Goal: Find specific page/section: Find specific page/section

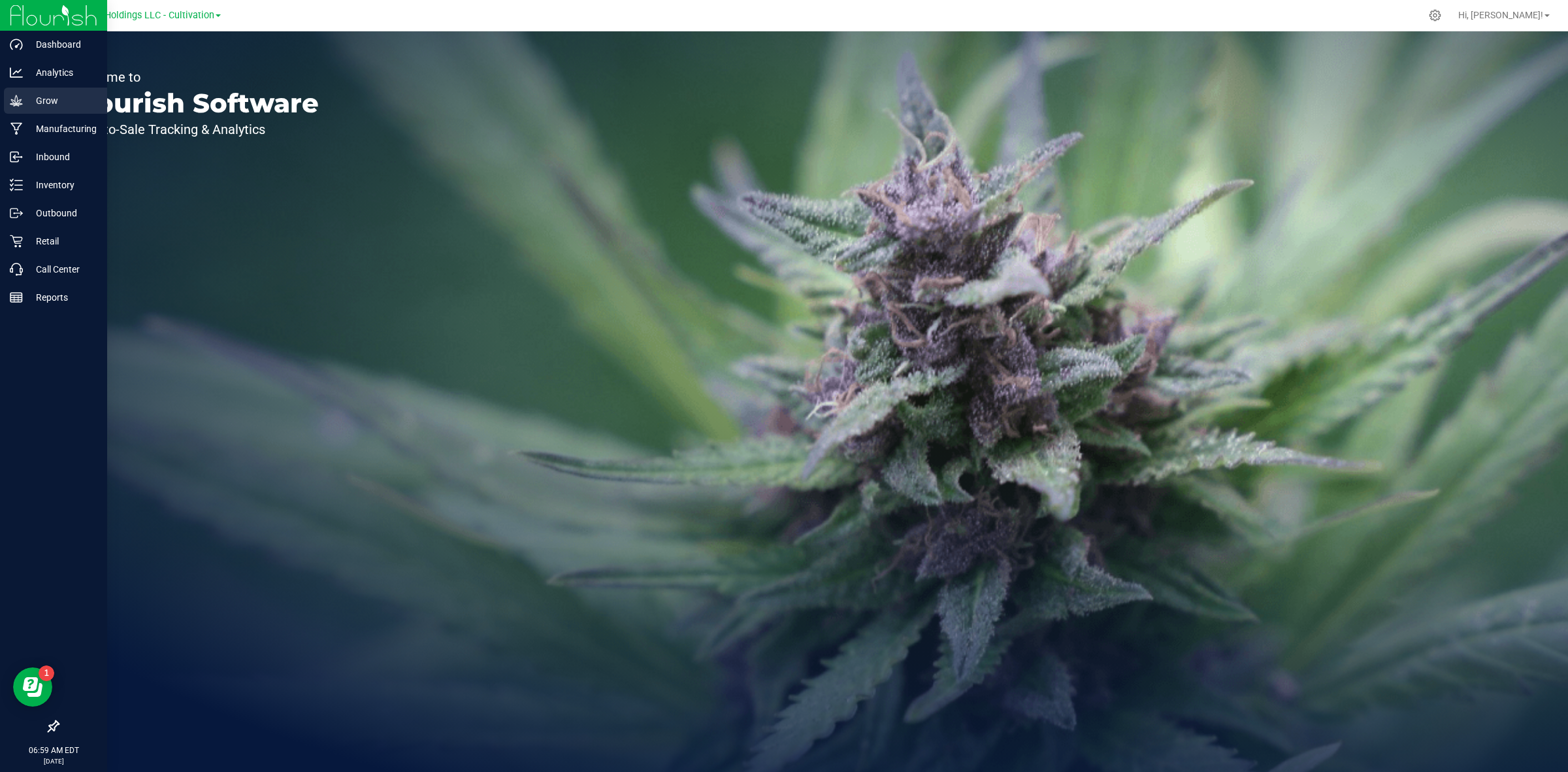
click at [47, 100] on p "Grow" at bounding box center [62, 101] width 79 height 16
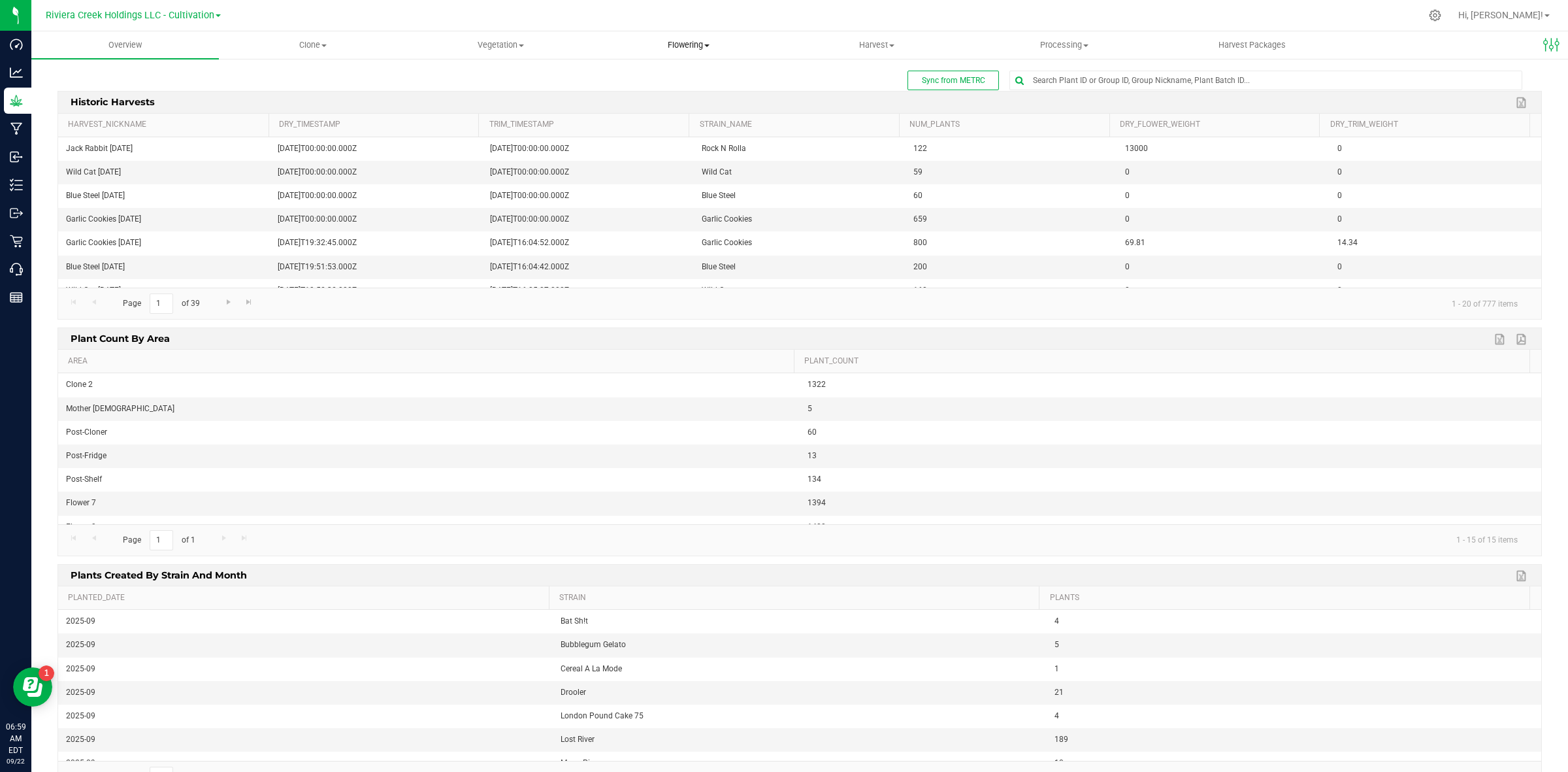
click at [701, 41] on span "Flowering" at bounding box center [688, 45] width 186 height 12
click at [674, 92] on span "Flowering groups" at bounding box center [648, 94] width 108 height 11
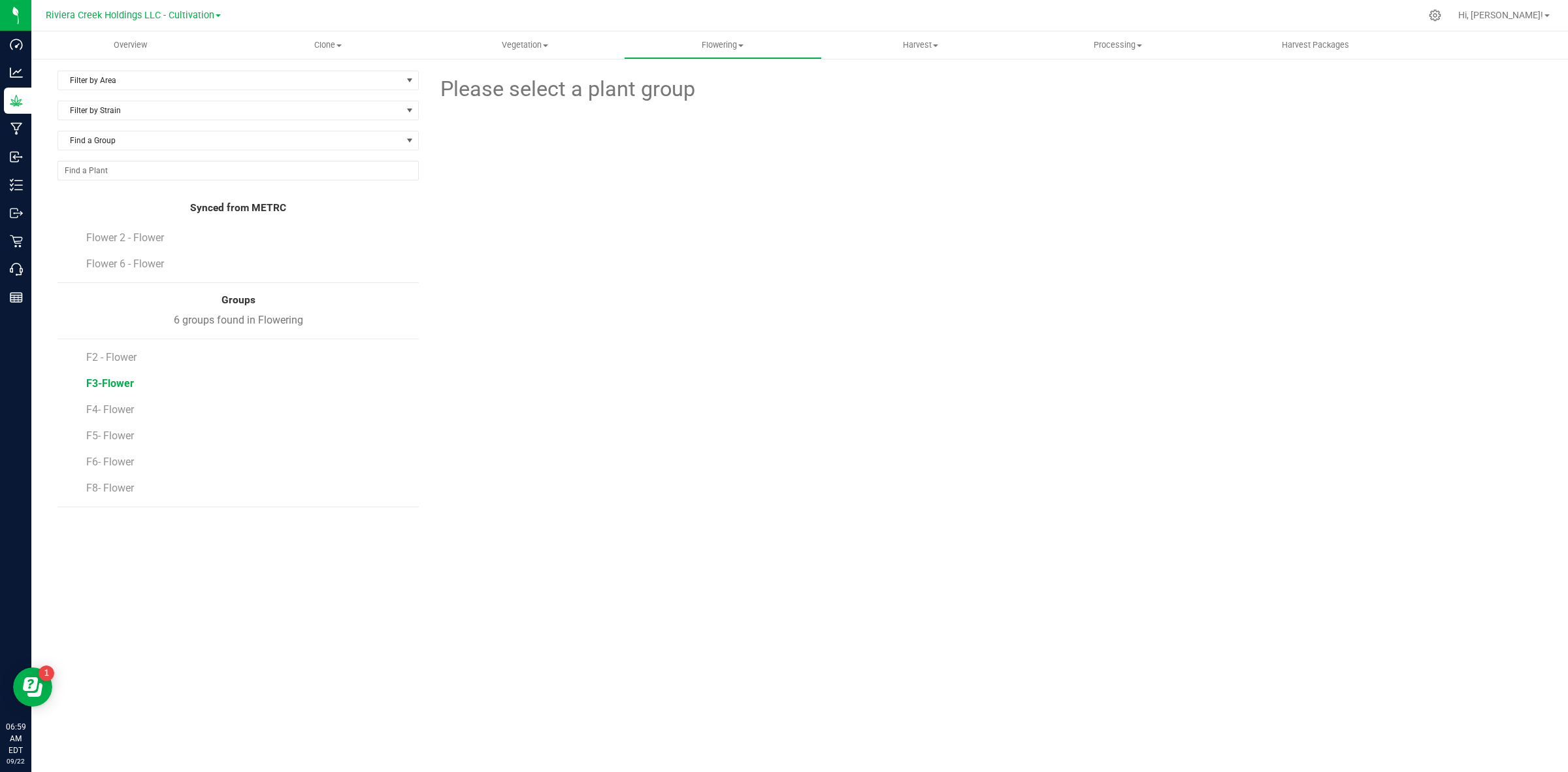
click at [117, 386] on span "F3-Flower" at bounding box center [109, 383] width 47 height 13
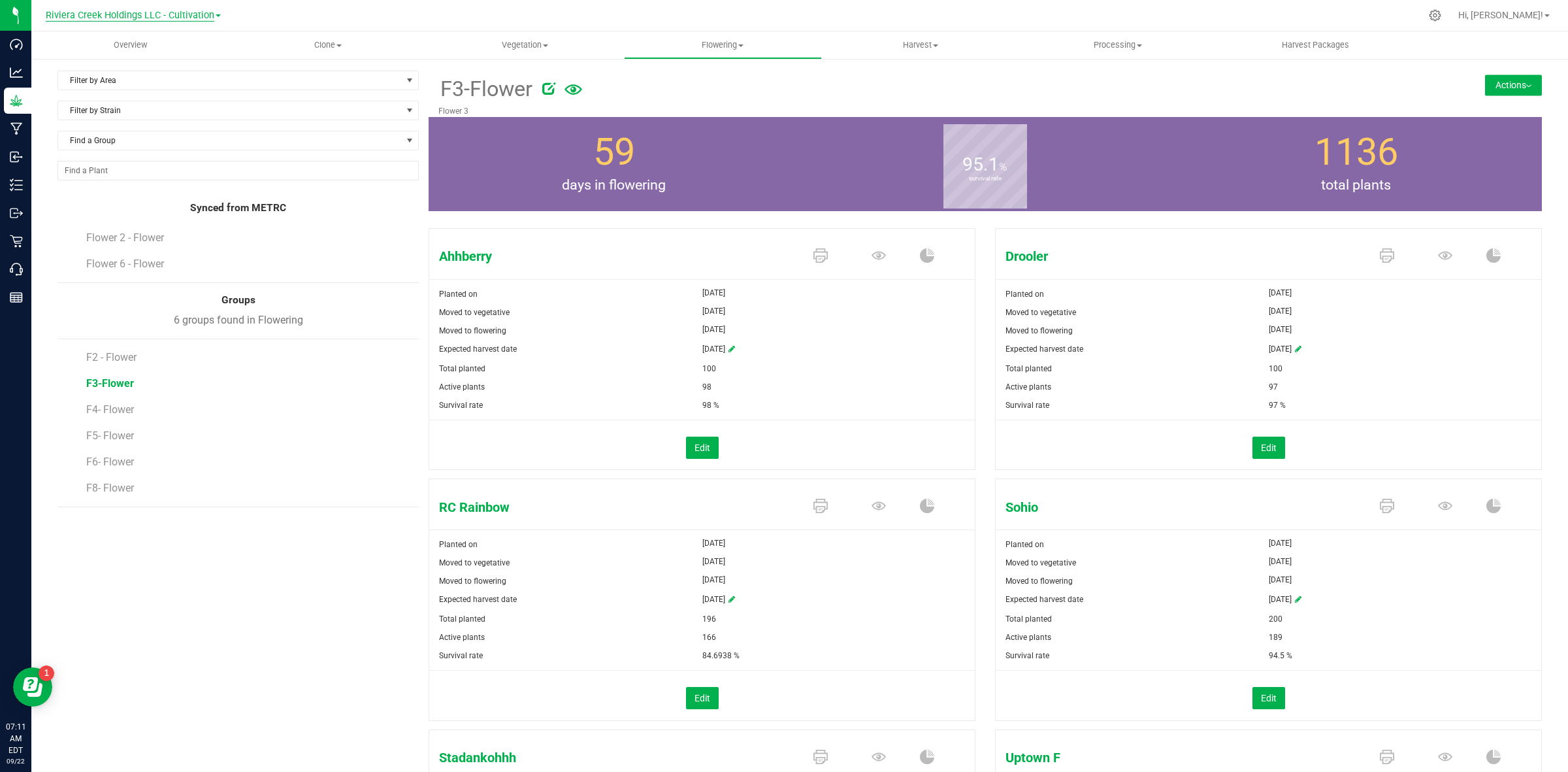
click at [176, 10] on span "Riviera Creek Holdings LLC - Cultivation" at bounding box center [129, 16] width 169 height 12
click at [173, 59] on link "Riviera Creek Holdings LLC - Processing" at bounding box center [133, 64] width 191 height 18
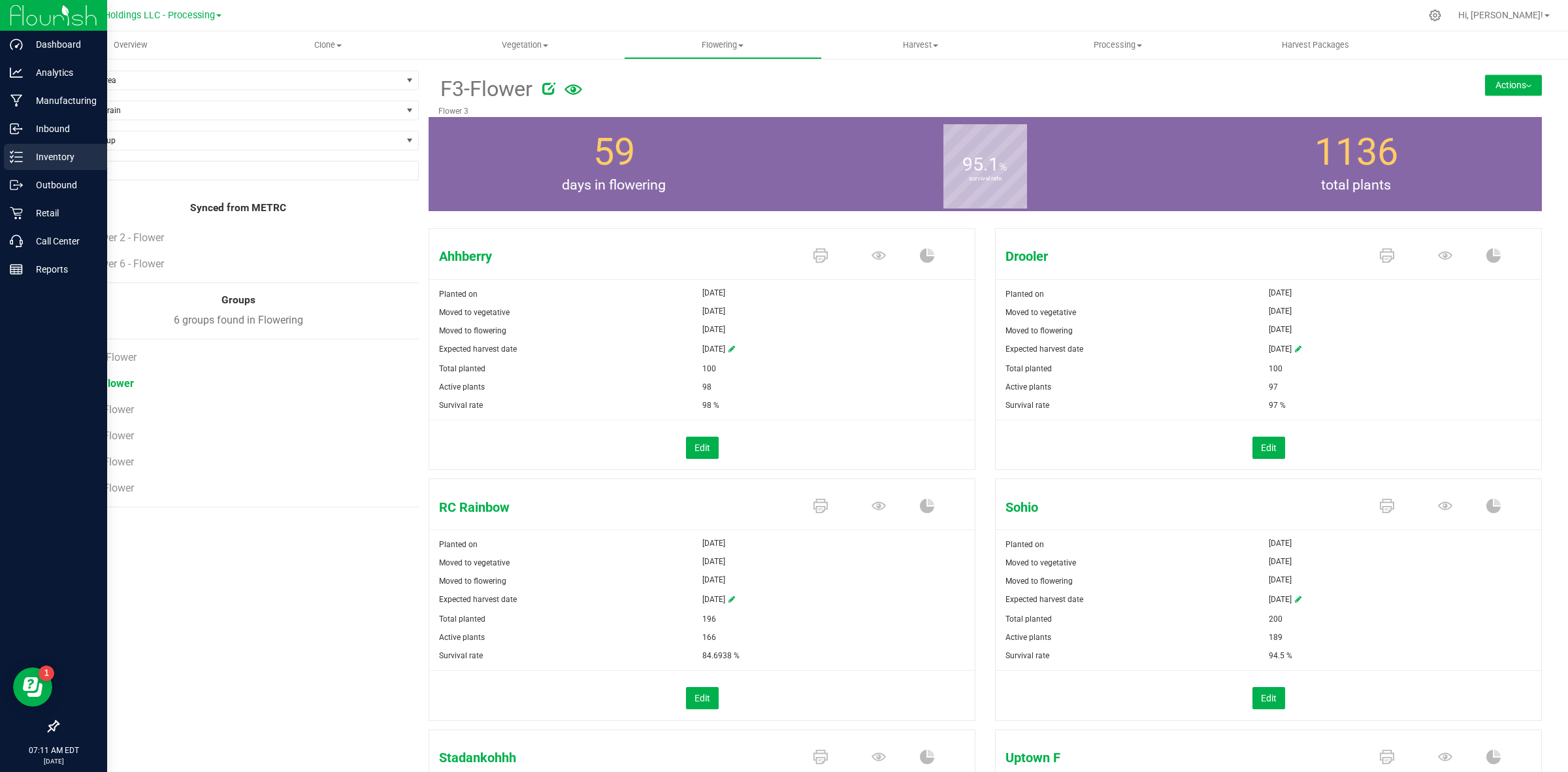
click at [14, 162] on icon at bounding box center [16, 156] width 13 height 13
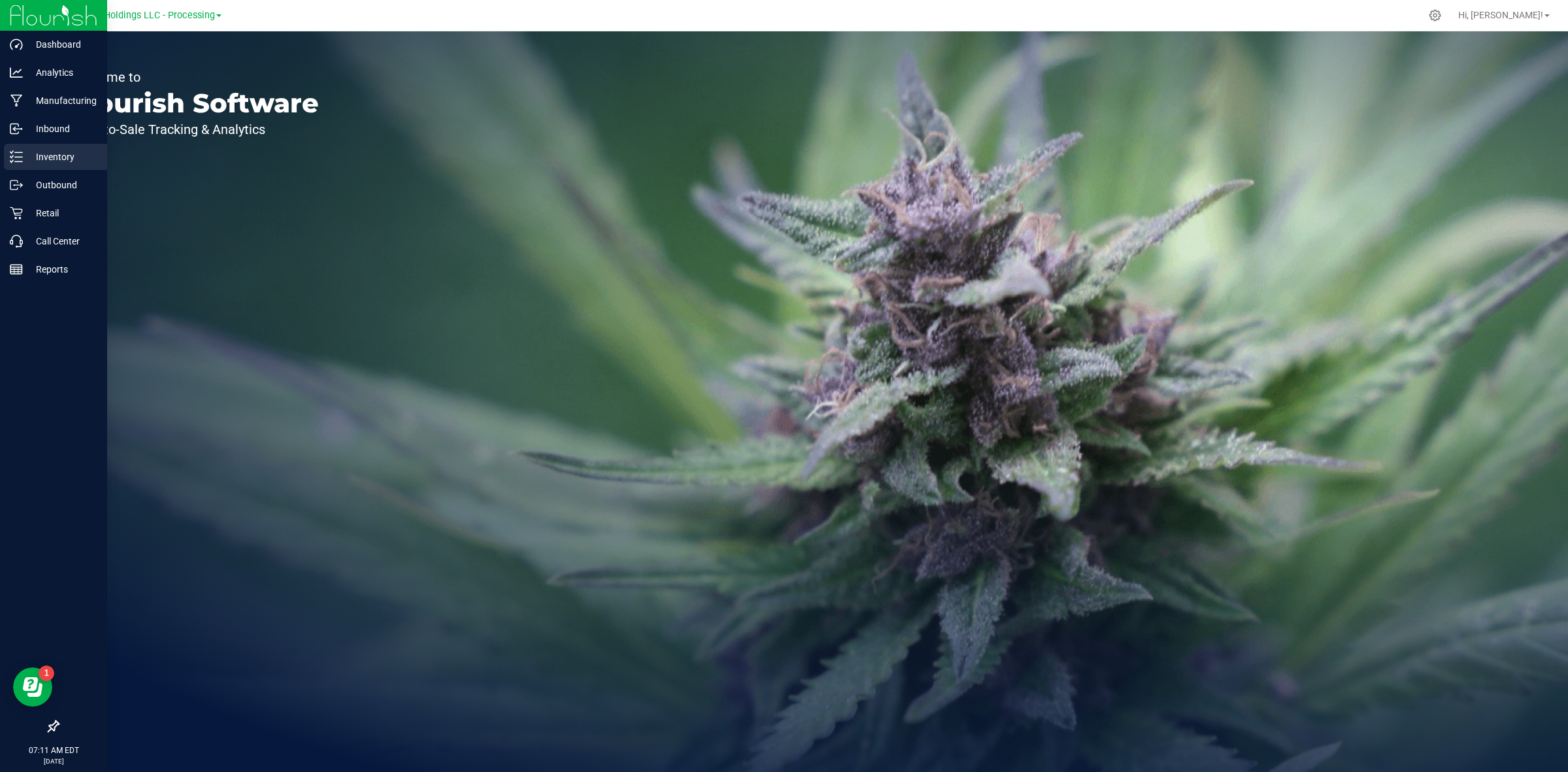
click at [19, 156] on icon at bounding box center [16, 156] width 13 height 13
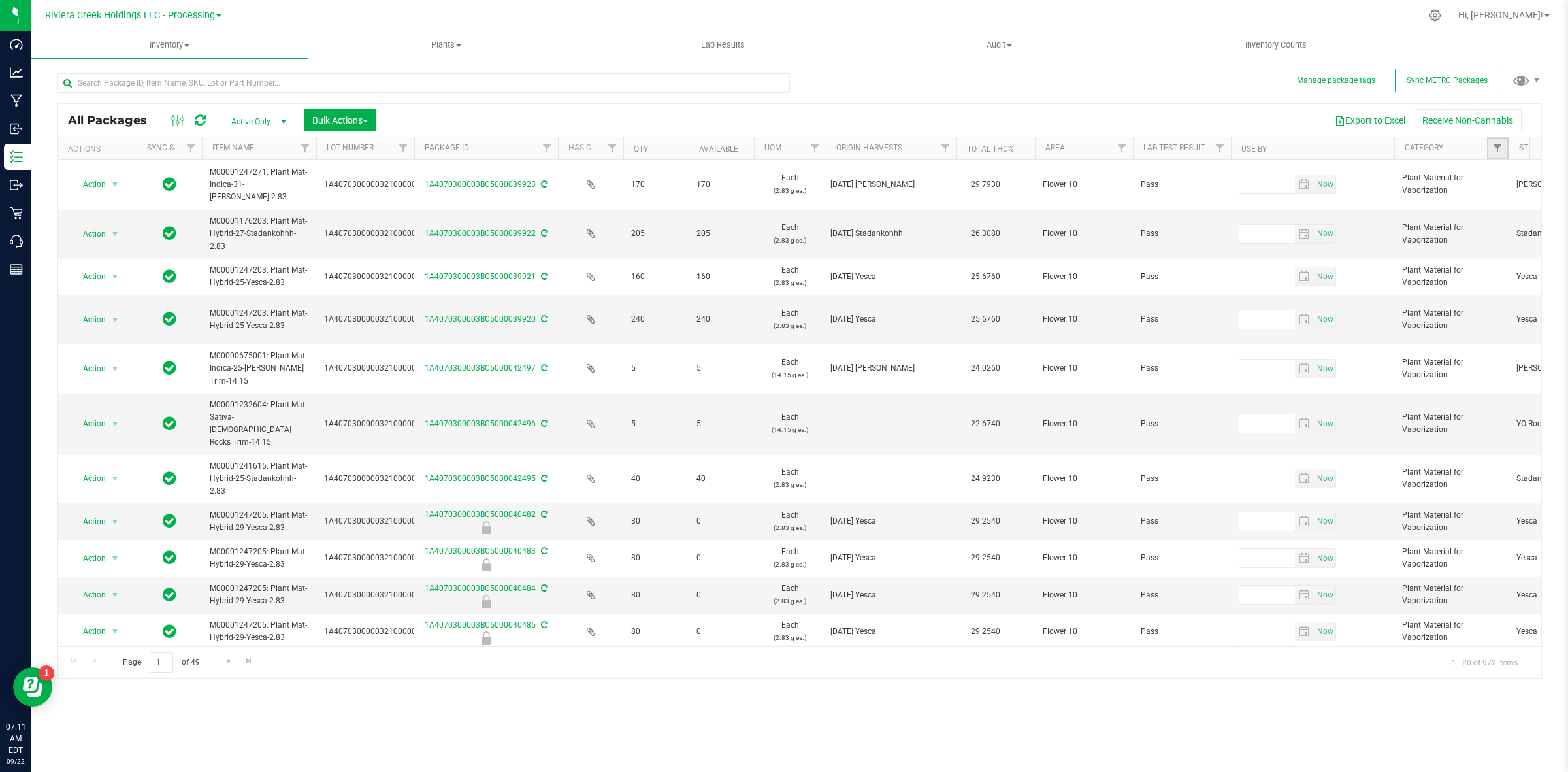
click at [1254, 144] on link "Filter" at bounding box center [1497, 148] width 22 height 23
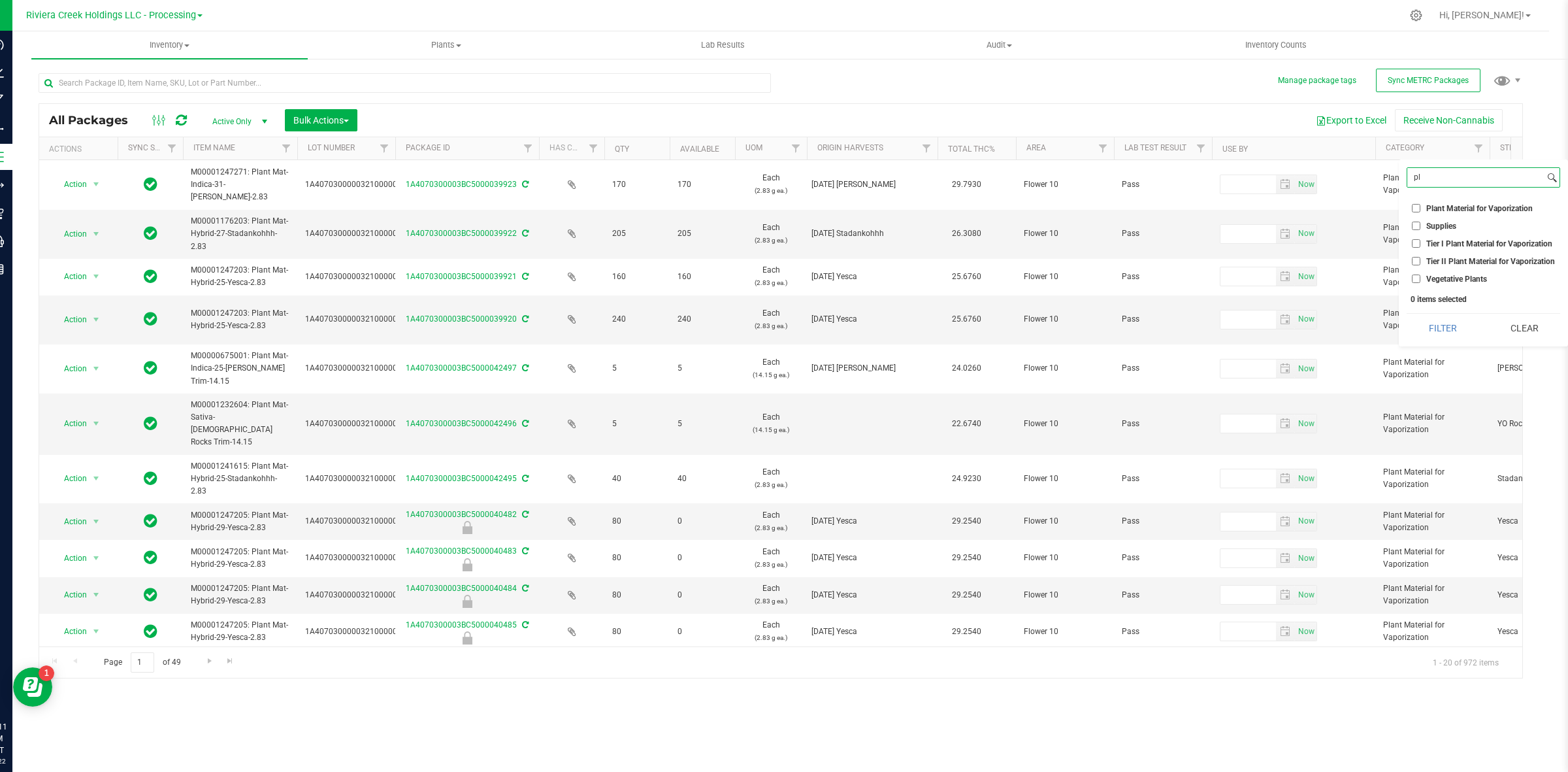
scroll to position [0, 21]
type input "plant"
click at [1254, 207] on span "Plant Material for Vaporization" at bounding box center [1479, 208] width 106 height 8
click at [1254, 207] on input "Plant Material for Vaporization" at bounding box center [1415, 208] width 9 height 9
checkbox input "true"
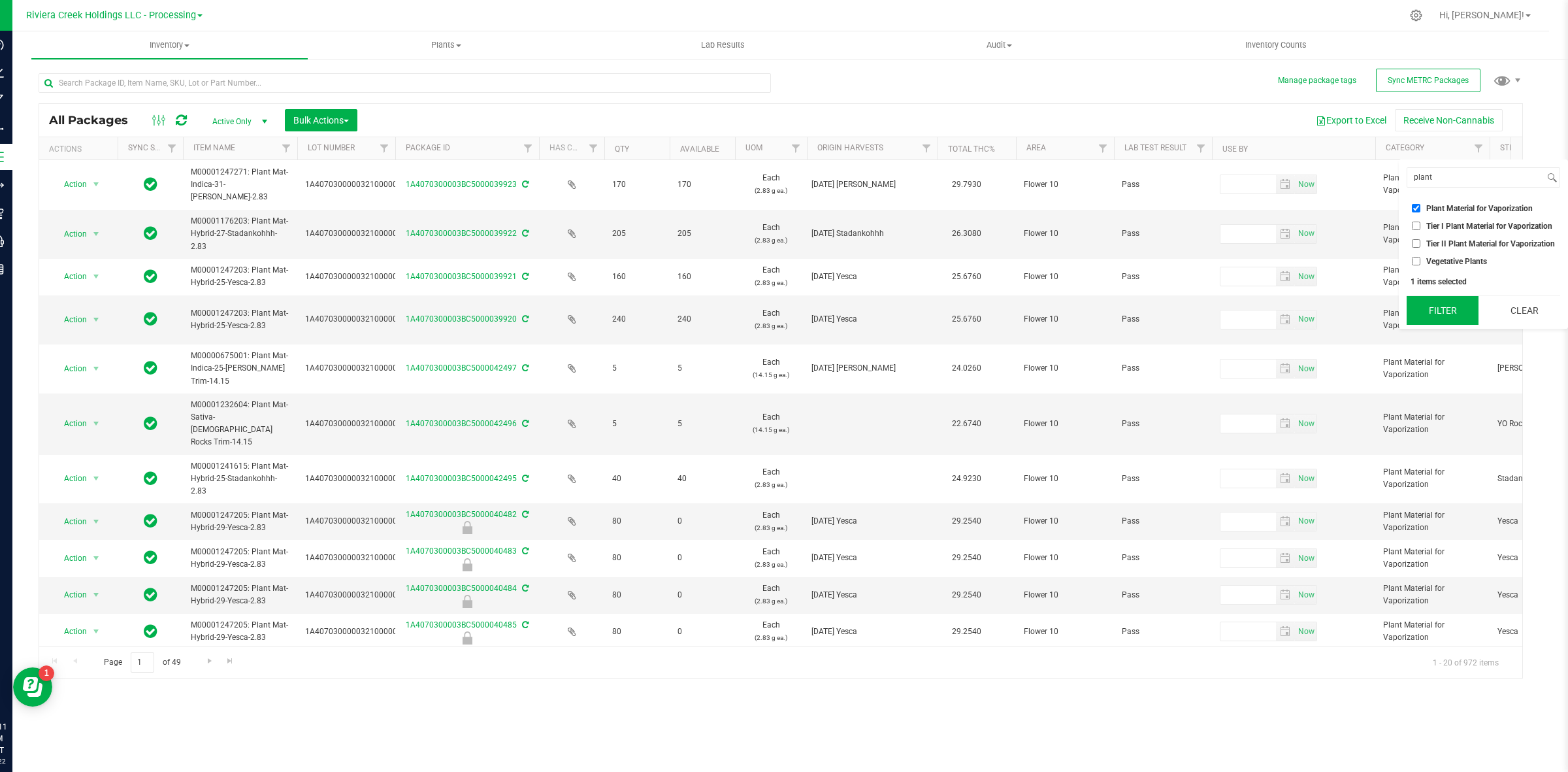
click at [1254, 309] on button "Filter" at bounding box center [1442, 310] width 72 height 29
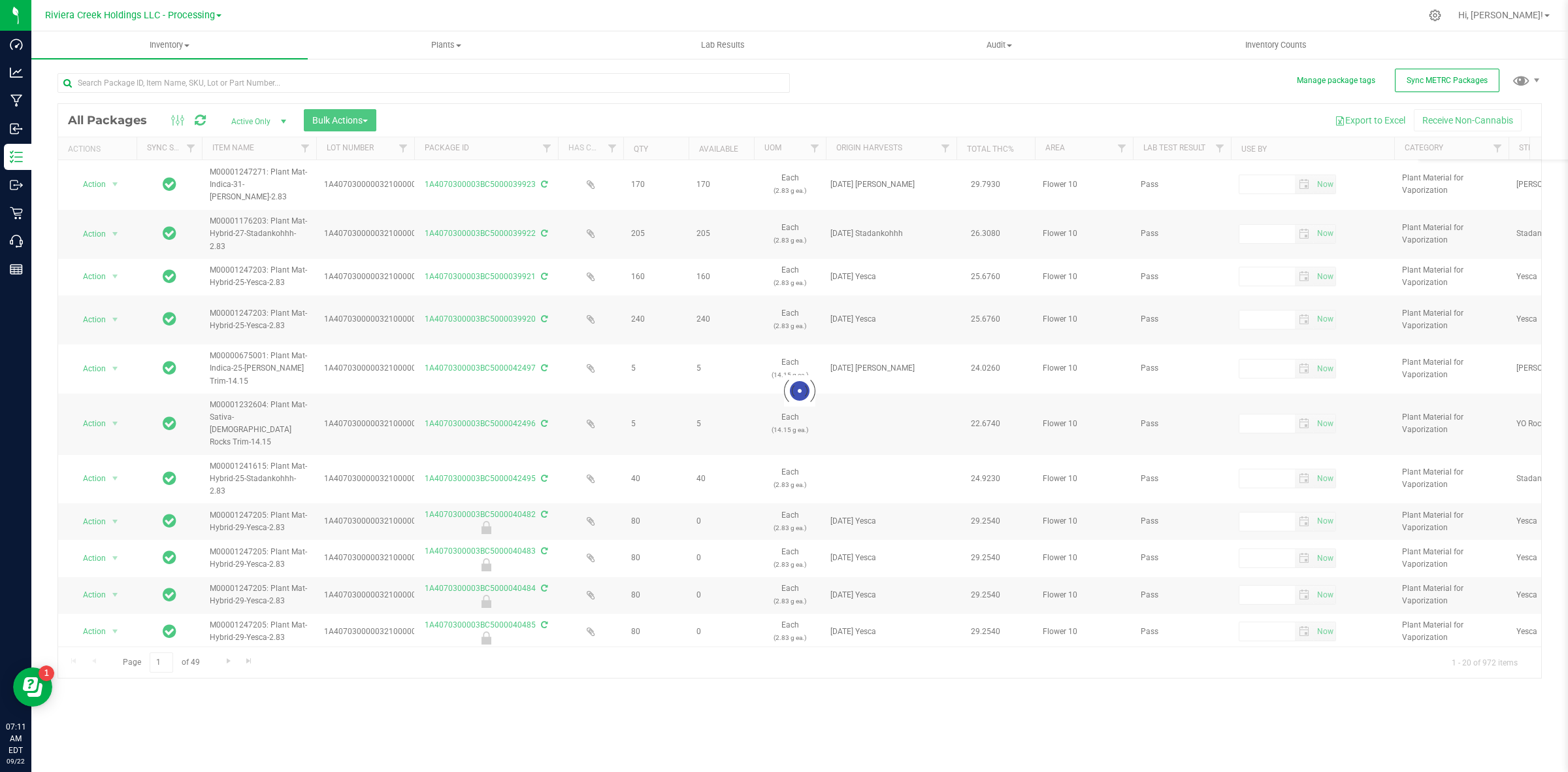
scroll to position [0, 0]
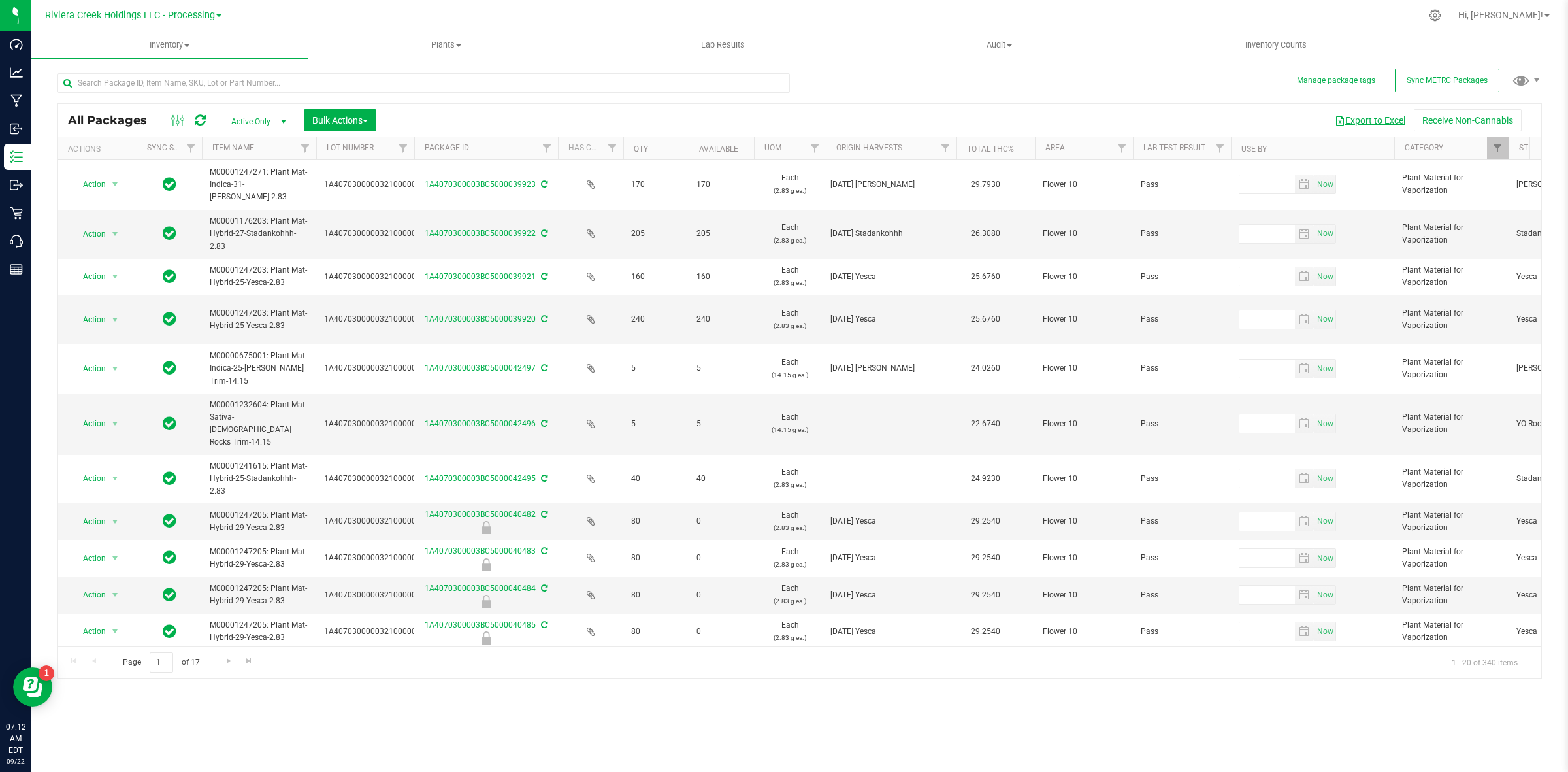
click at [1254, 115] on button "Export to Excel" at bounding box center [1369, 120] width 88 height 23
click at [144, 89] on input "text" at bounding box center [423, 83] width 732 height 20
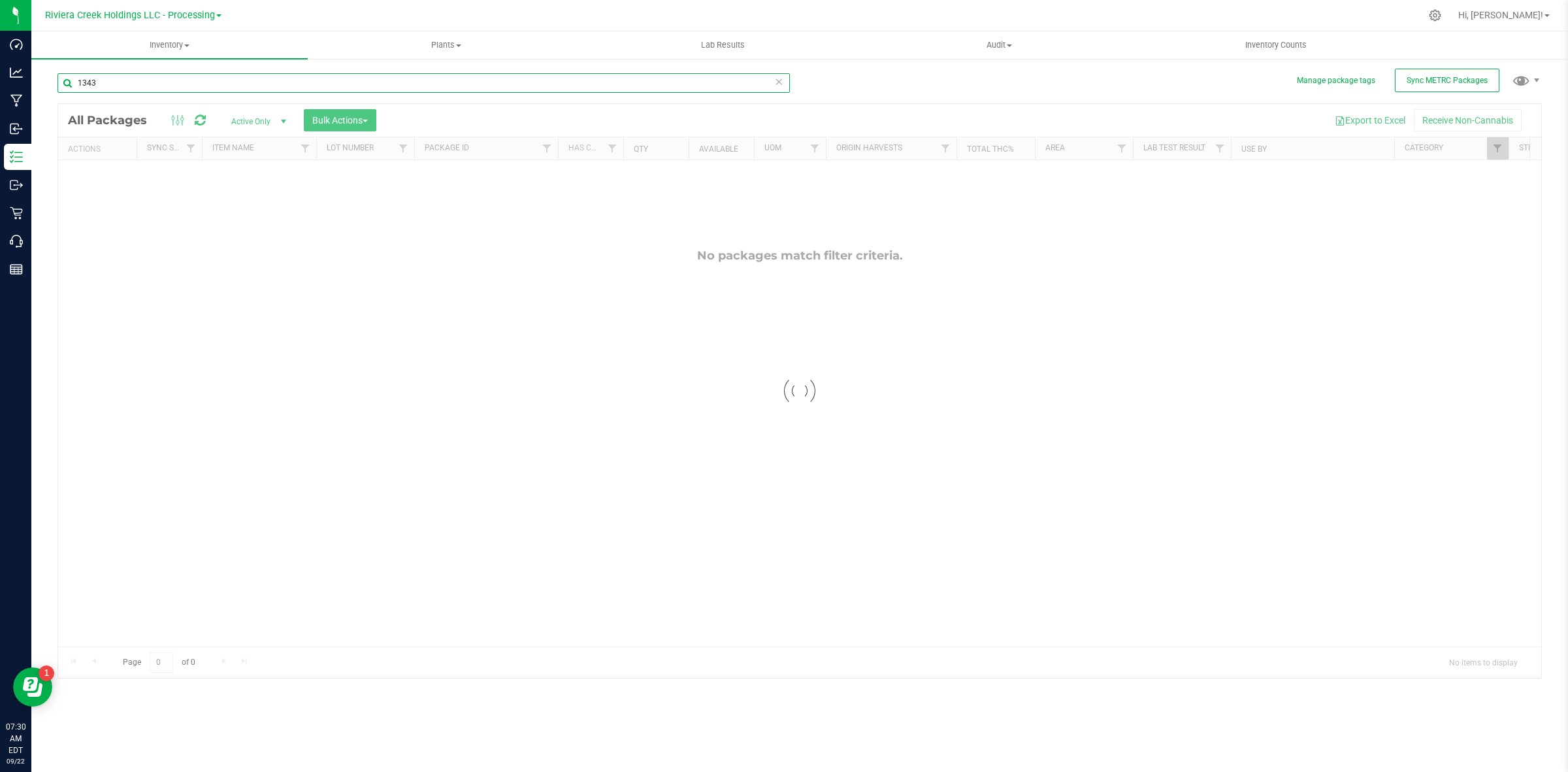
type input "1343"
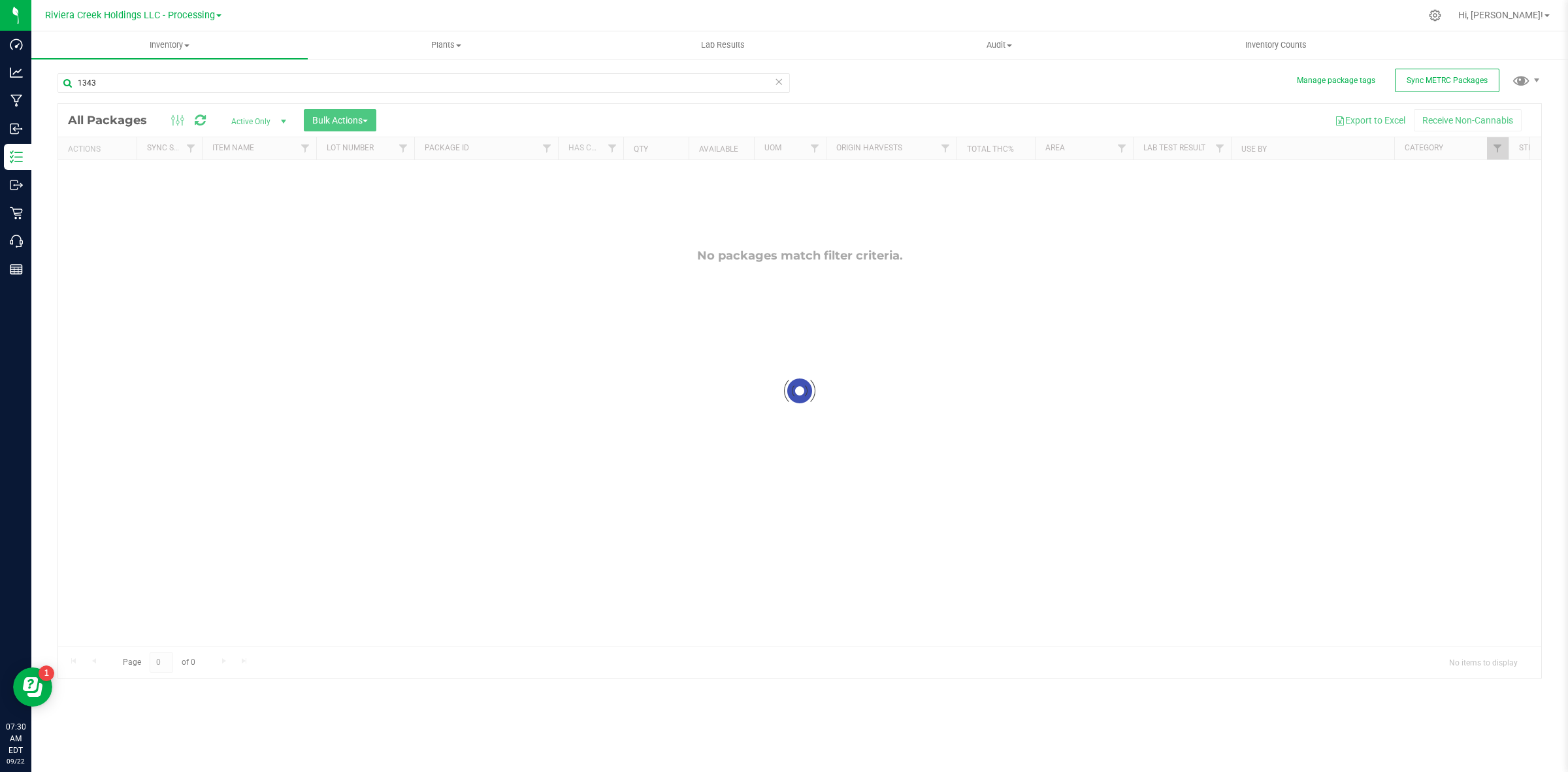
click at [210, 14] on span "Riviera Creek Holdings LLC - Processing" at bounding box center [130, 15] width 170 height 11
click at [209, 47] on link "Riviera Creek Holdings LLC - Cultivation" at bounding box center [133, 46] width 191 height 18
click at [175, 18] on span "Riviera Creek Holdings LLC - Cultivation" at bounding box center [129, 16] width 169 height 12
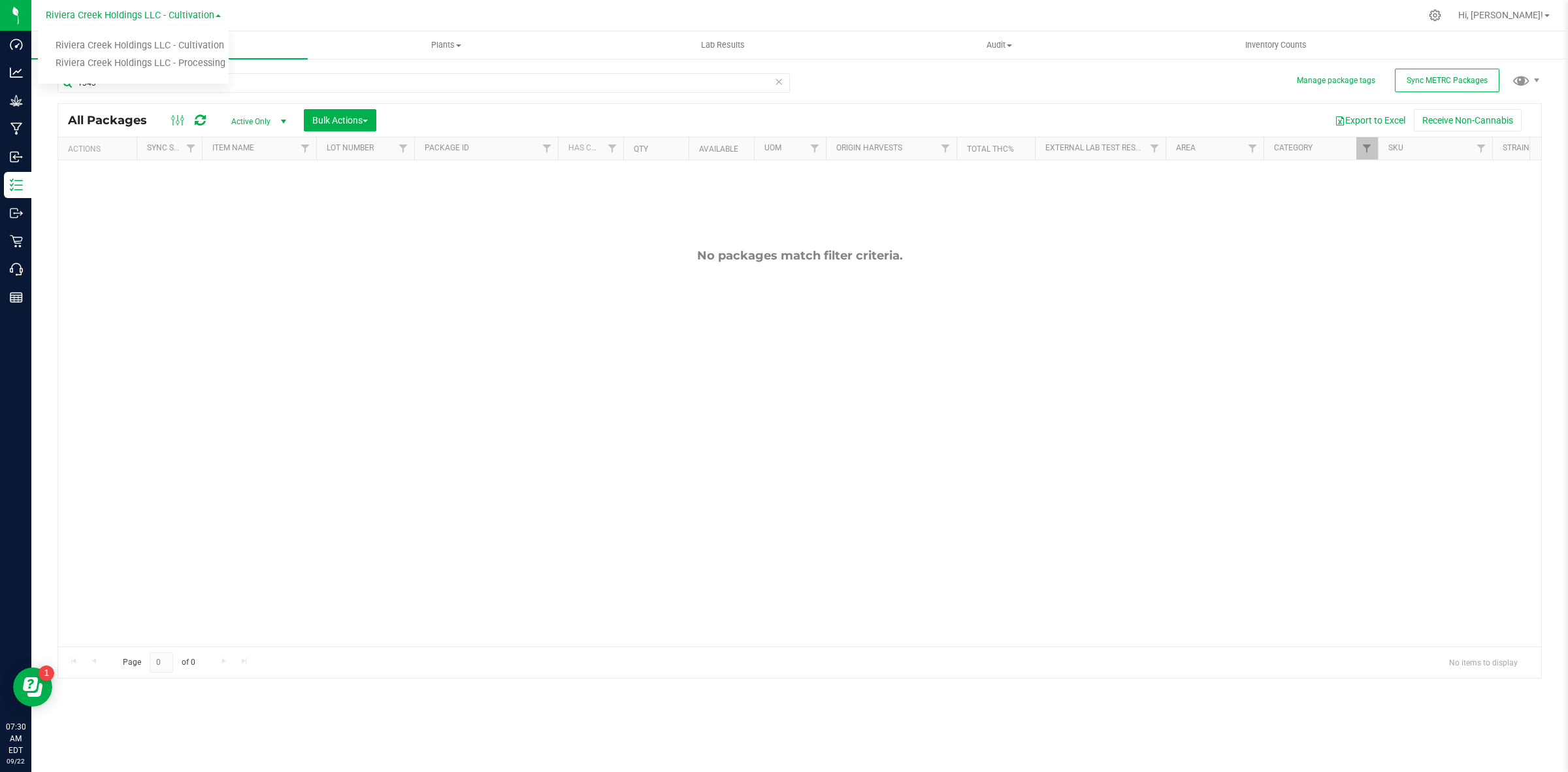
click at [1254, 154] on div at bounding box center [1378, 148] width 6 height 23
click at [1254, 148] on span "Filter" at bounding box center [1366, 148] width 11 height 11
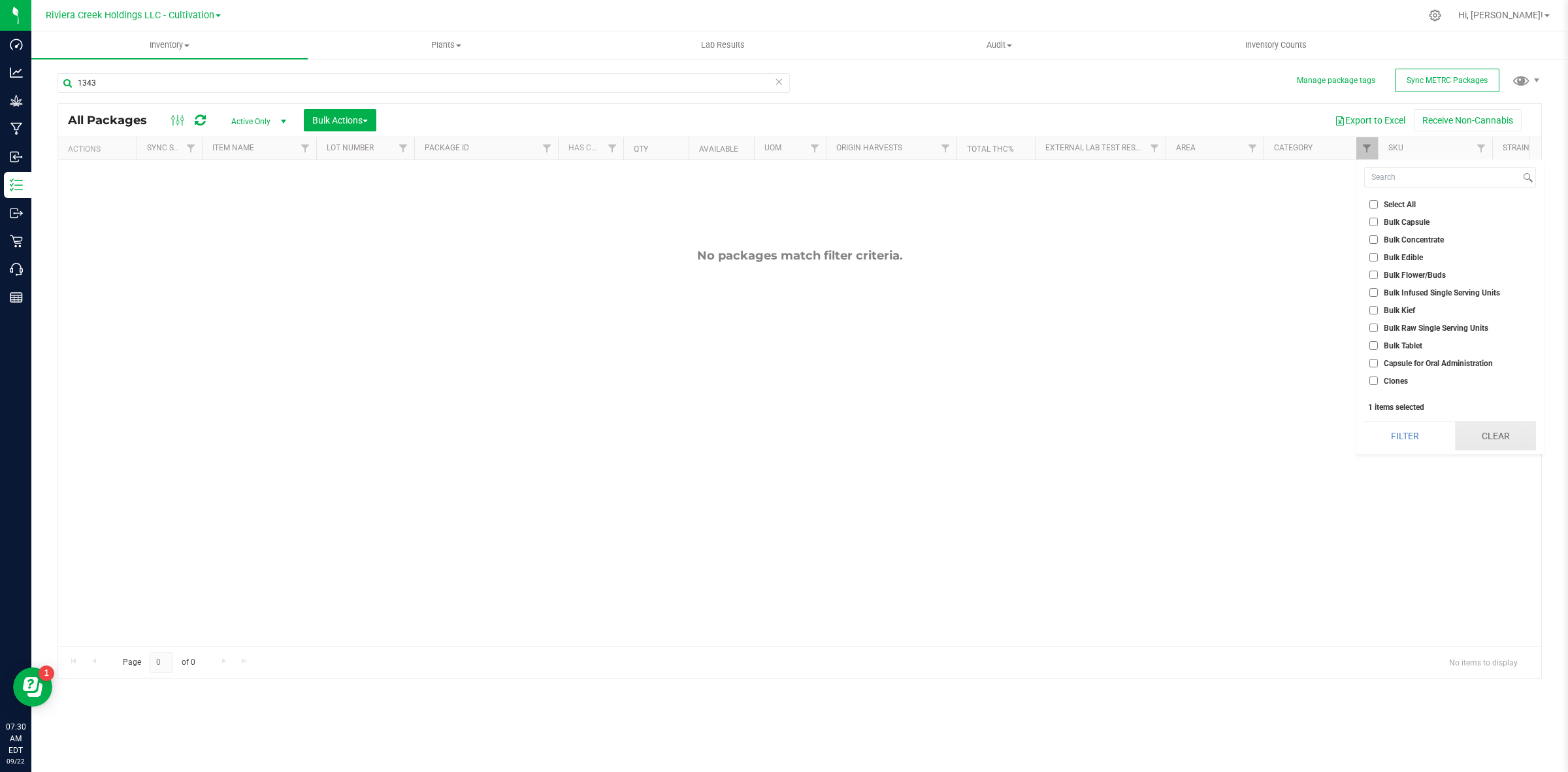
click at [1254, 436] on button "Clear" at bounding box center [1495, 435] width 82 height 29
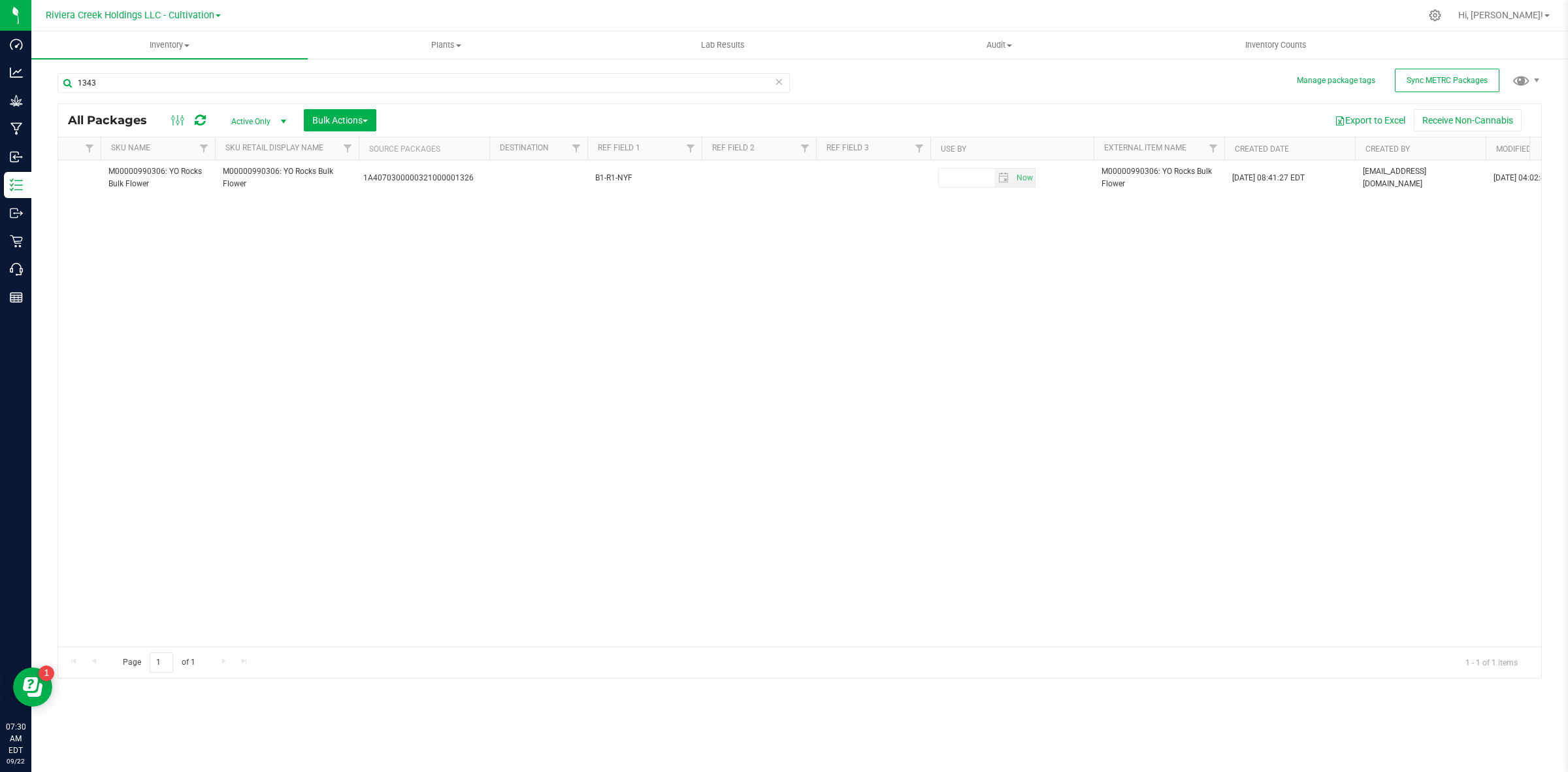
scroll to position [0, 1623]
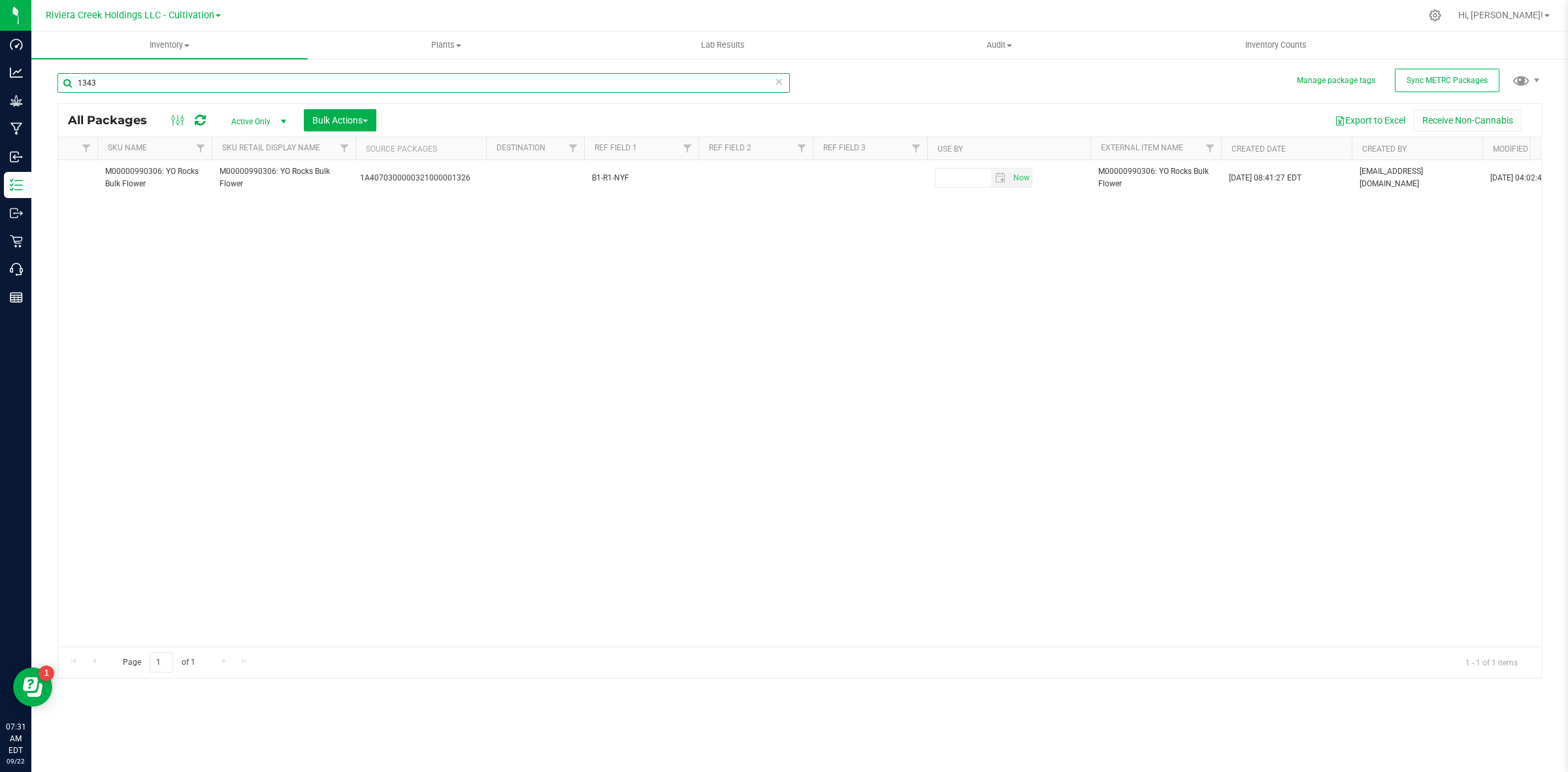
click at [111, 87] on input "1343" at bounding box center [423, 83] width 732 height 20
type input "1345"
